Goal: Task Accomplishment & Management: Manage account settings

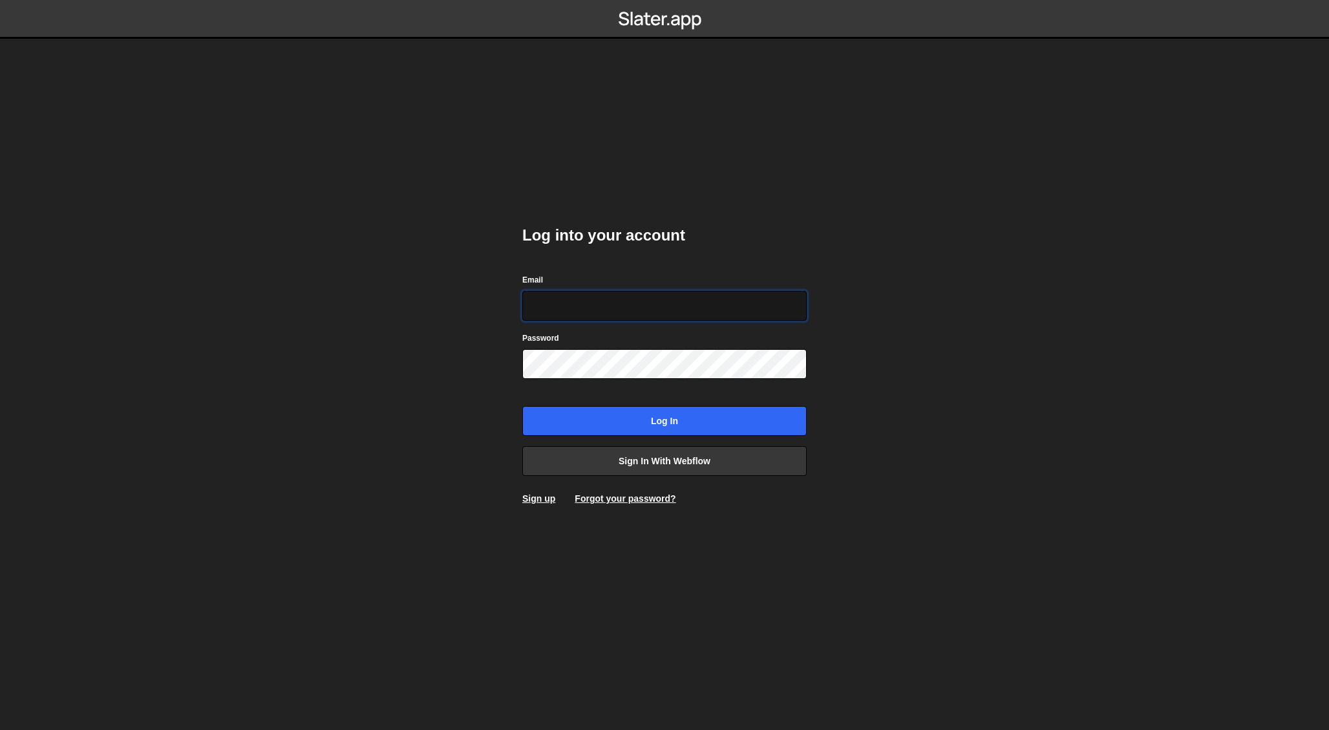
type input "prostobuty0@gmail.com"
click at [665, 421] on input "Log in" at bounding box center [664, 421] width 284 height 30
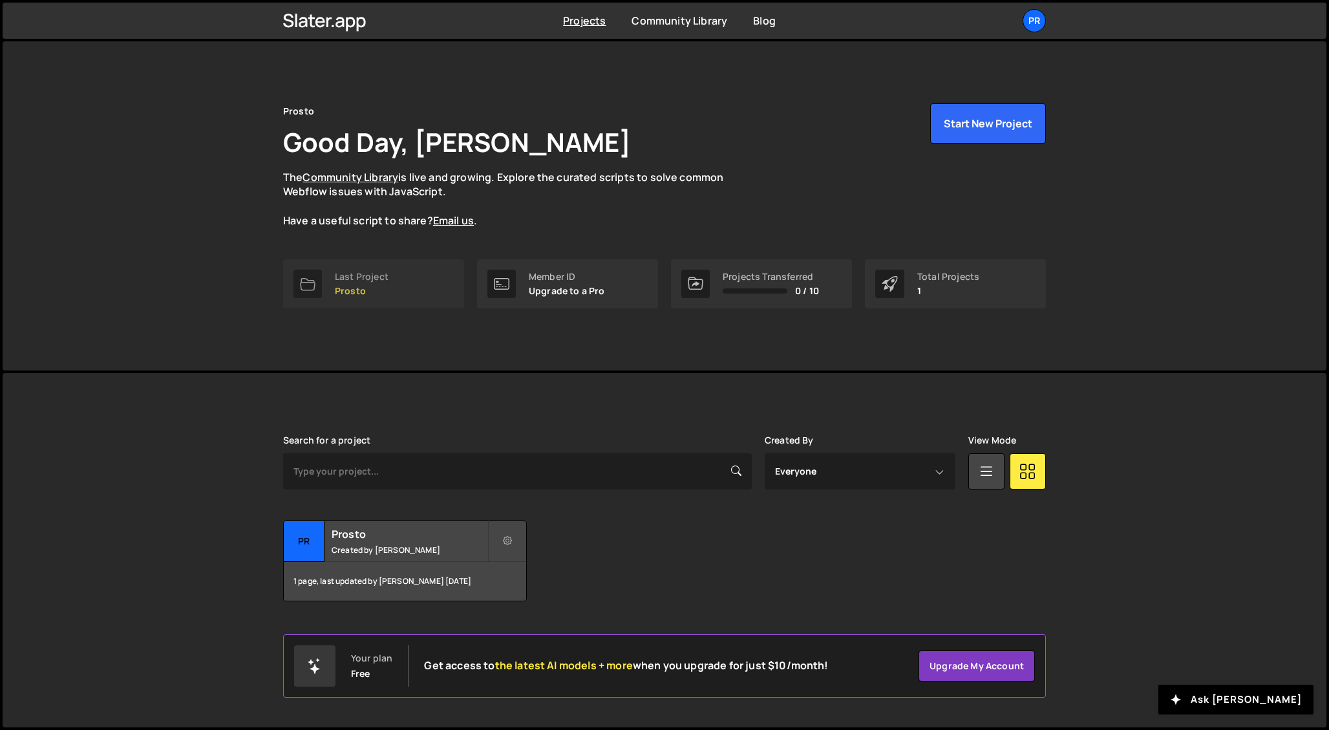
click at [359, 286] on p "Prosto" at bounding box center [362, 291] width 54 height 10
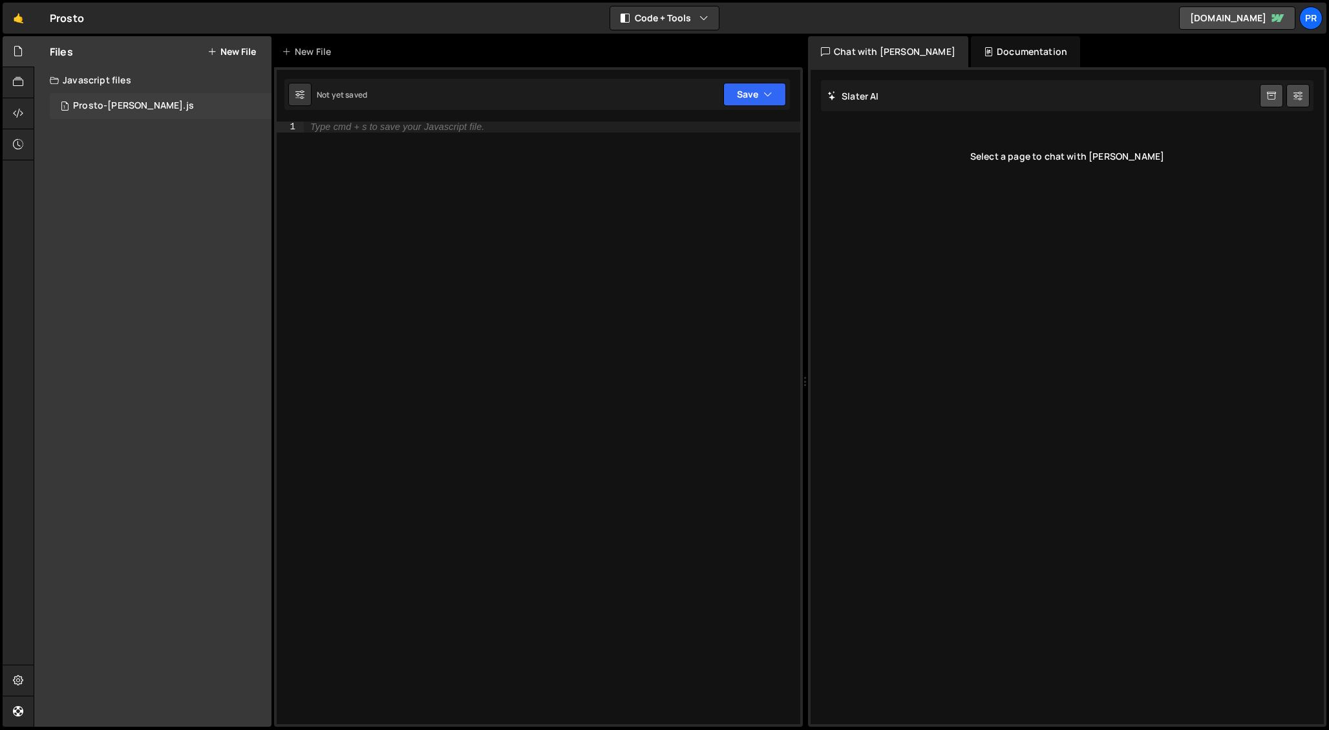
click at [129, 104] on div "Prosto-[PERSON_NAME].js" at bounding box center [133, 106] width 121 height 12
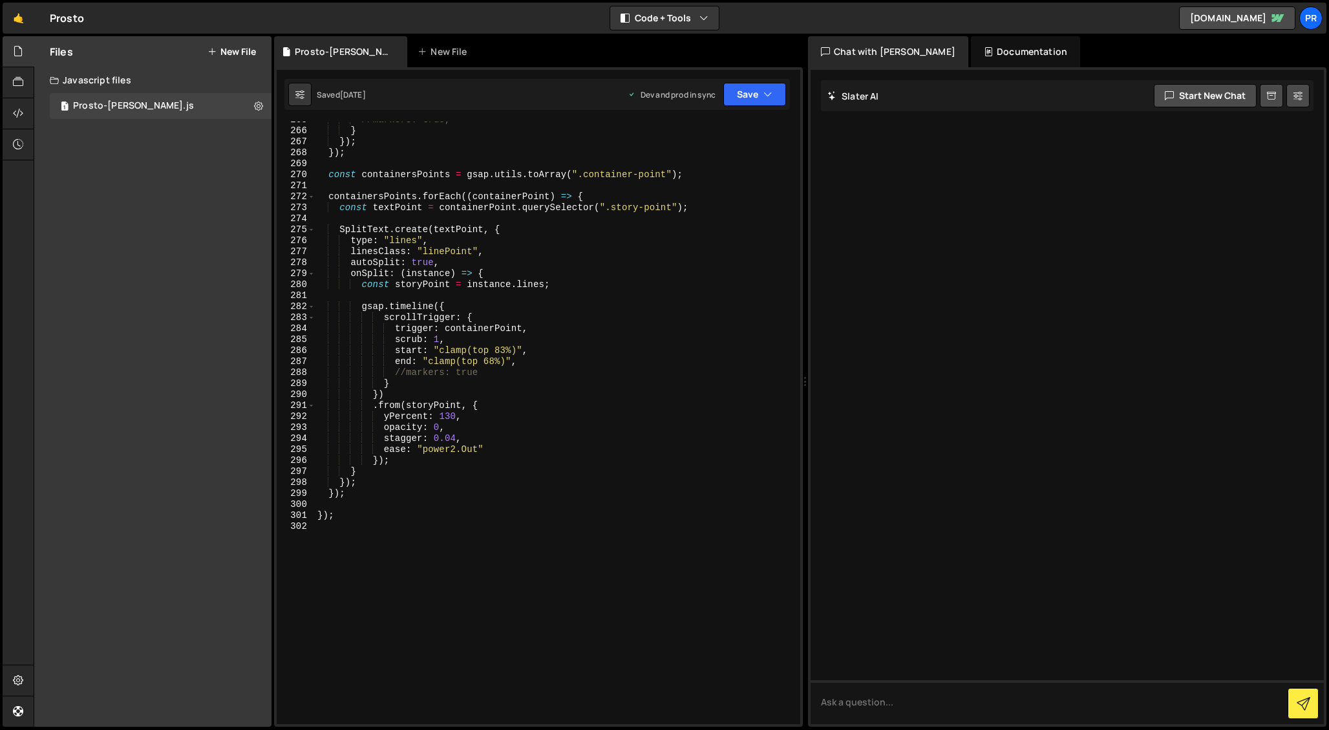
scroll to position [2910, 0]
click at [1315, 21] on div "Pr" at bounding box center [1311, 17] width 23 height 23
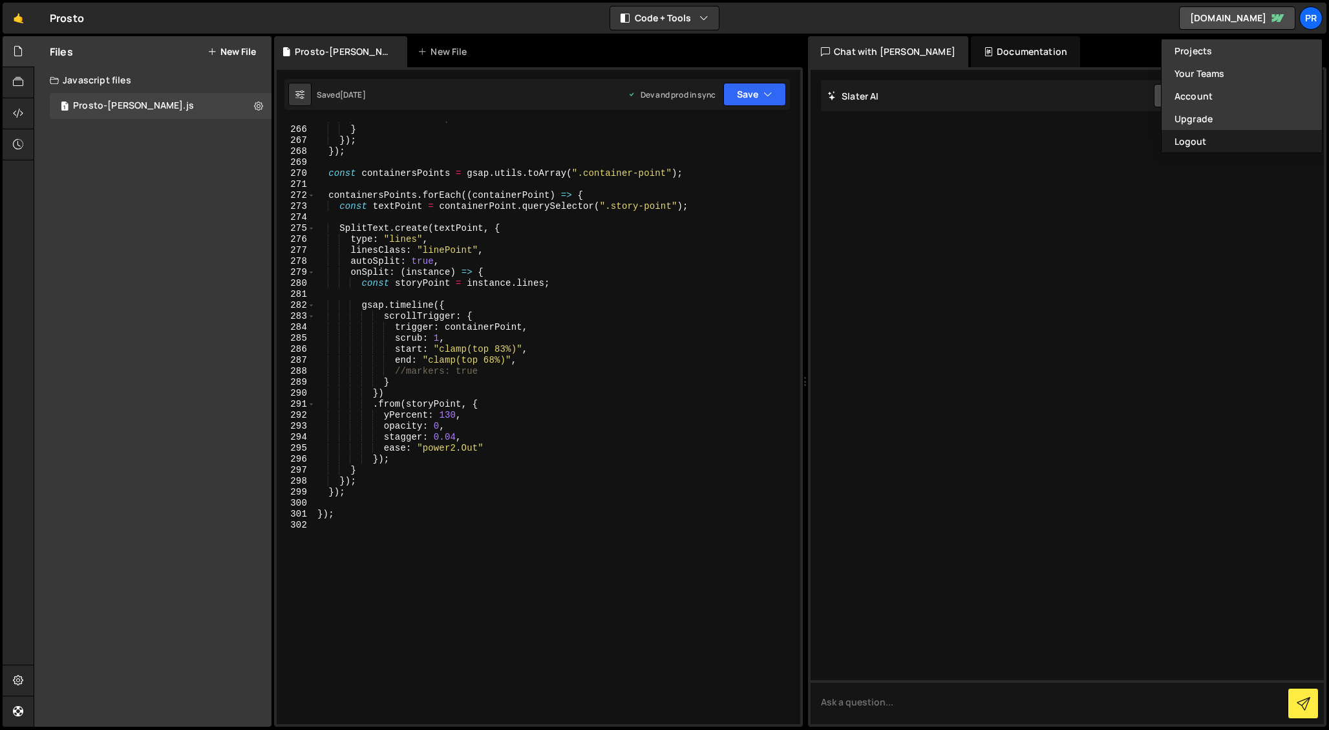
click at [1223, 134] on button "Logout" at bounding box center [1242, 141] width 160 height 23
